Goal: Task Accomplishment & Management: Manage account settings

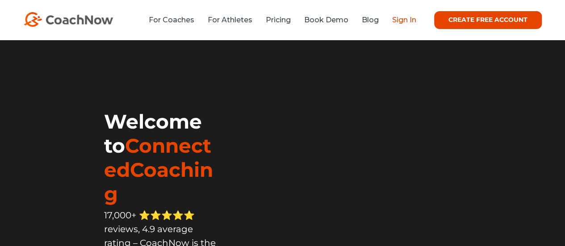
click at [403, 21] on link "Sign In" at bounding box center [404, 20] width 24 height 8
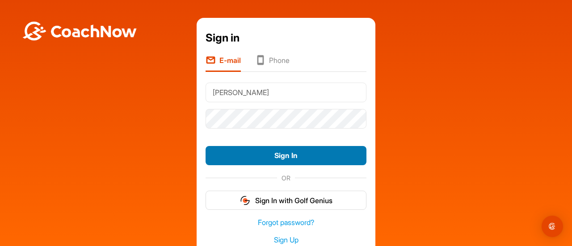
click at [260, 155] on button "Sign In" at bounding box center [286, 155] width 161 height 19
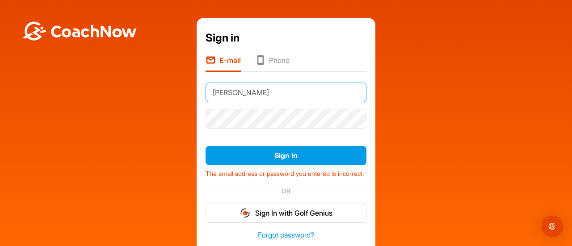
click at [265, 91] on input "Hogan" at bounding box center [286, 93] width 161 height 20
drag, startPoint x: 265, startPoint y: 91, endPoint x: 156, endPoint y: 84, distance: 109.7
click at [156, 84] on div "Sign in E-mail Phone Hogan Sign In The email address or password you entered is…" at bounding box center [285, 144] width 563 height 252
type input "[PERSON_NAME][EMAIL_ADDRESS][PERSON_NAME][DOMAIN_NAME]"
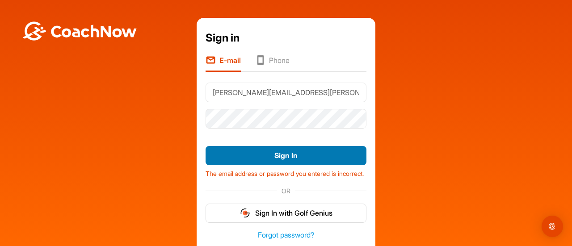
click at [225, 154] on button "Sign In" at bounding box center [286, 155] width 161 height 19
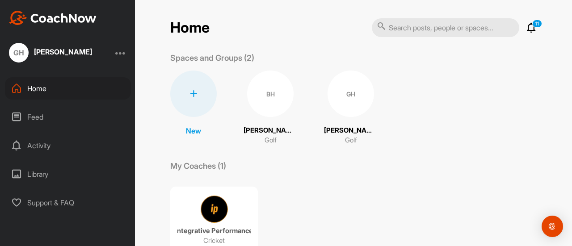
click at [49, 115] on div "Feed" at bounding box center [68, 117] width 126 height 22
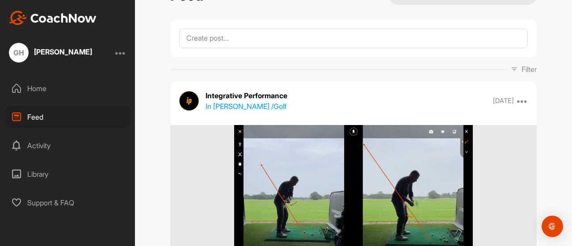
scroll to position [45, 0]
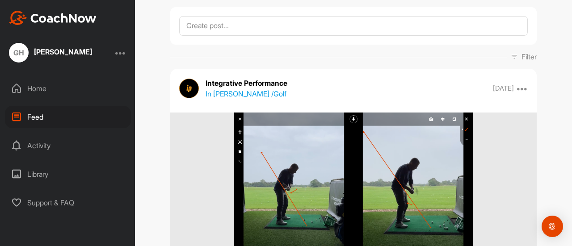
click at [125, 55] on div at bounding box center [120, 52] width 11 height 11
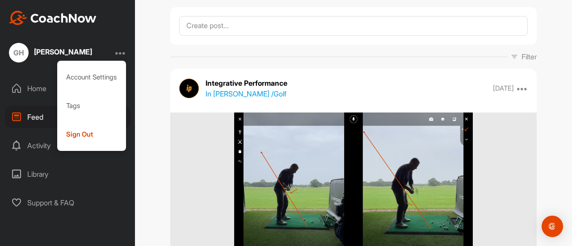
click at [36, 56] on div "[PERSON_NAME]" at bounding box center [63, 52] width 58 height 11
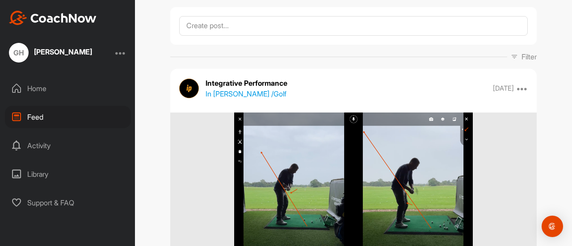
click at [41, 53] on div "[PERSON_NAME]" at bounding box center [63, 51] width 58 height 7
click at [18, 54] on div "GH" at bounding box center [19, 53] width 20 height 20
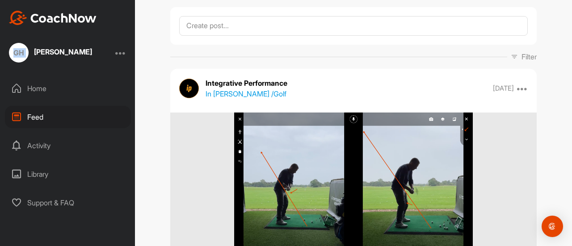
click at [18, 54] on div "GH" at bounding box center [19, 53] width 20 height 20
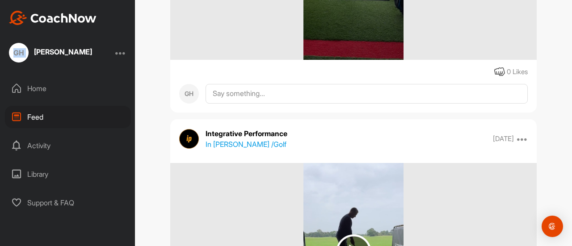
scroll to position [626, 0]
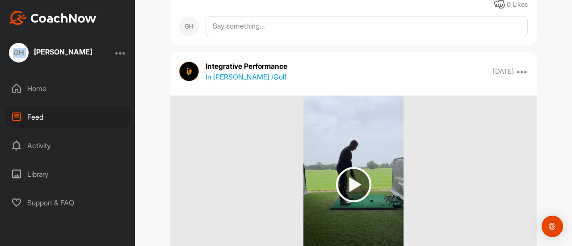
click at [22, 54] on div "GH" at bounding box center [19, 53] width 20 height 20
click at [117, 55] on div "GH [PERSON_NAME]" at bounding box center [67, 53] width 135 height 20
click at [121, 55] on div at bounding box center [120, 52] width 11 height 11
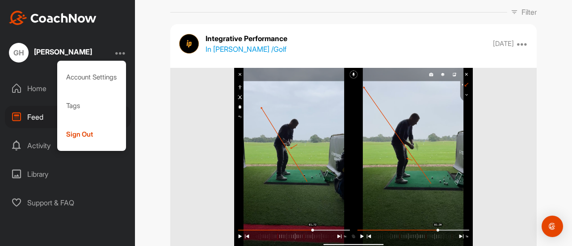
scroll to position [0, 0]
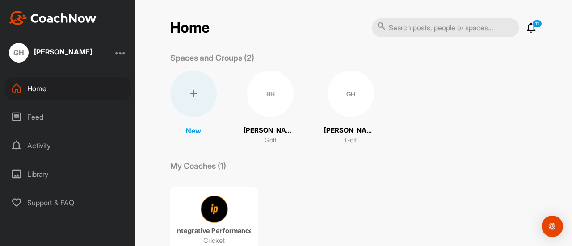
click at [269, 135] on p "Golf" at bounding box center [271, 140] width 12 height 10
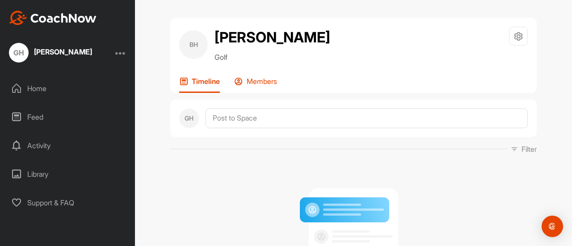
click at [265, 78] on p "Members" at bounding box center [262, 81] width 30 height 9
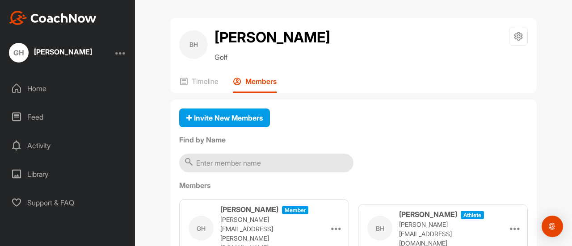
scroll to position [36, 0]
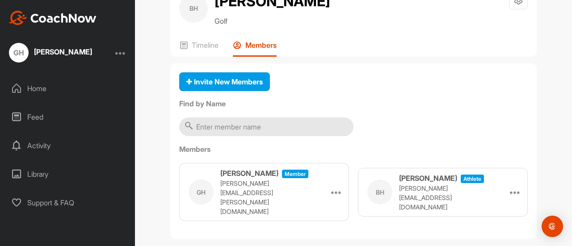
click at [407, 184] on h3 "[PERSON_NAME]" at bounding box center [428, 178] width 58 height 11
